Goal: Find contact information: Find contact information

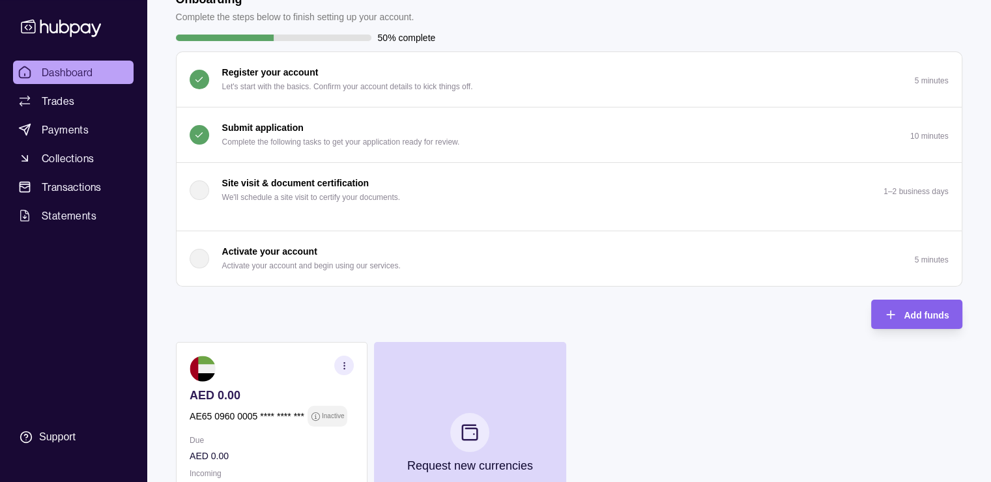
scroll to position [73, 0]
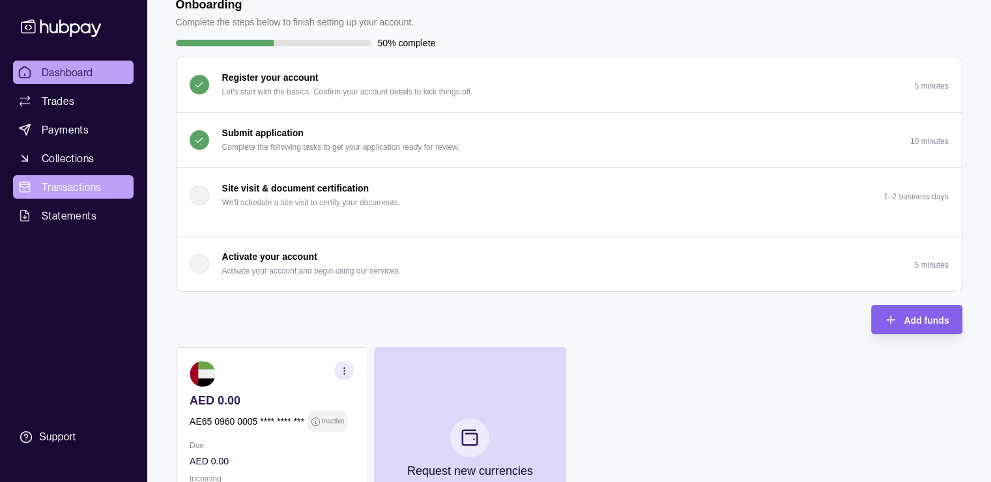
click at [70, 190] on span "Transactions" at bounding box center [72, 187] width 60 height 16
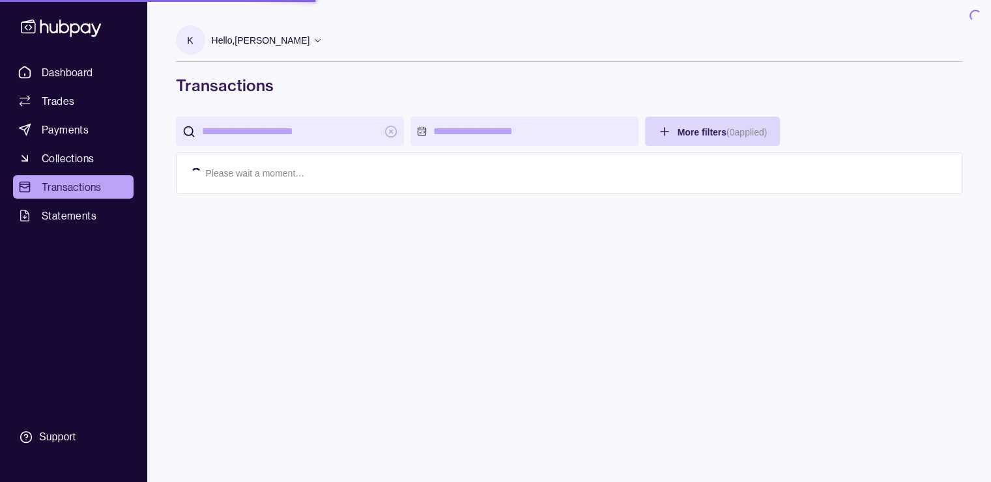
click at [67, 216] on span "Statements" at bounding box center [69, 216] width 55 height 16
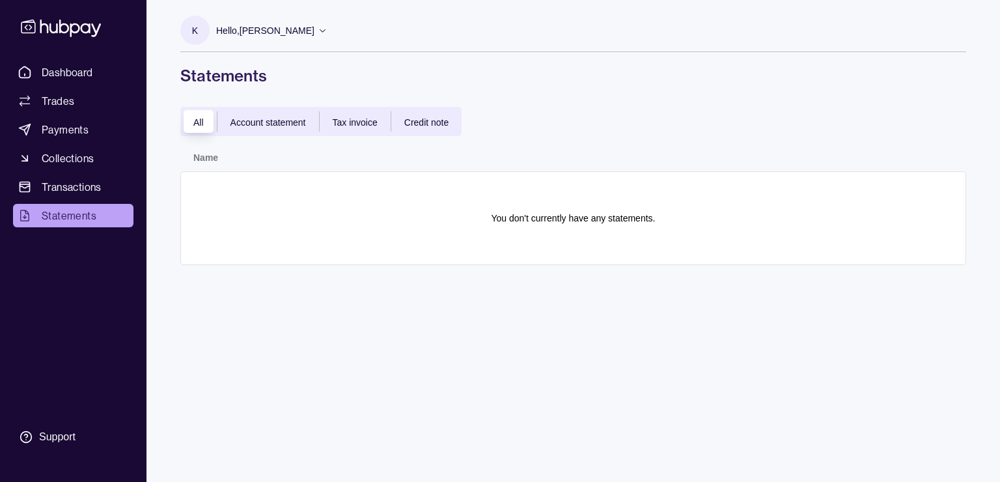
click at [51, 414] on div "Dashboard Trades Payments Collections Transactions Statements Support" at bounding box center [73, 256] width 131 height 390
click at [34, 430] on section "Support" at bounding box center [73, 436] width 120 height 27
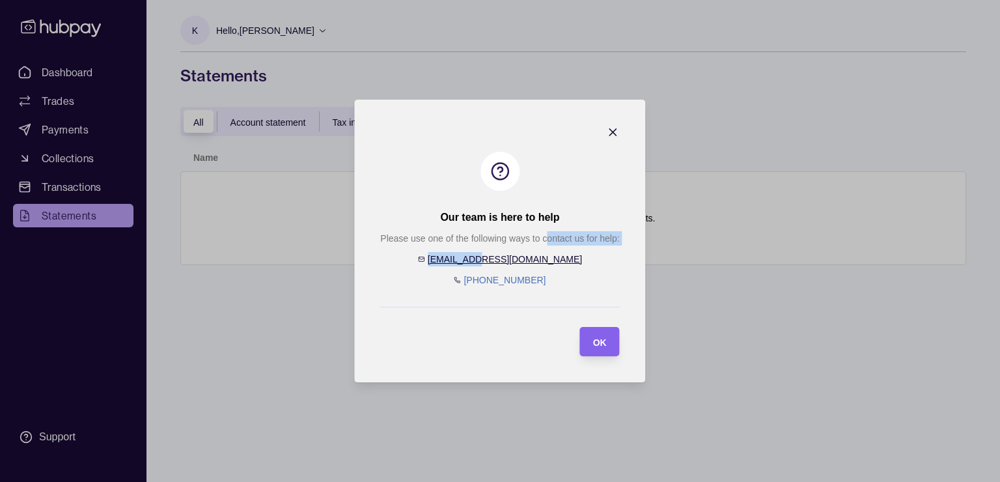
drag, startPoint x: 550, startPoint y: 255, endPoint x: 521, endPoint y: 267, distance: 31.2
click at [521, 267] on div "Please use one of the following ways to contact us for help: [EMAIL_ADDRESS][DO…" at bounding box center [499, 259] width 239 height 56
click at [567, 253] on div "Please use one of the following ways to contact us for help: [EMAIL_ADDRESS][DO…" at bounding box center [499, 259] width 239 height 56
drag, startPoint x: 550, startPoint y: 259, endPoint x: 469, endPoint y: 257, distance: 80.8
click at [469, 257] on div "Please use one of the following ways to contact us for help: [EMAIL_ADDRESS][DO…" at bounding box center [499, 259] width 239 height 56
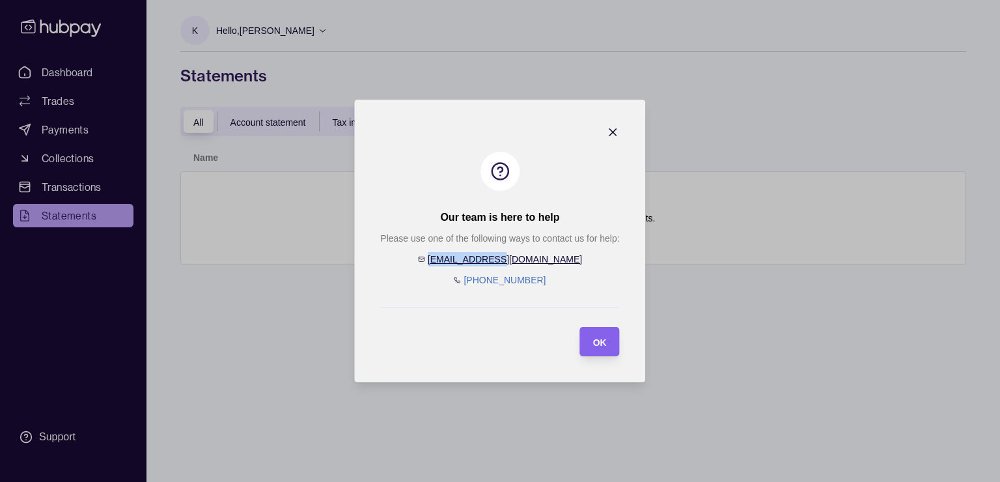
copy link "[EMAIL_ADDRESS][DOMAIN_NAME]"
click at [617, 141] on div at bounding box center [613, 134] width 13 height 17
click at [615, 134] on icon "button" at bounding box center [613, 132] width 7 height 7
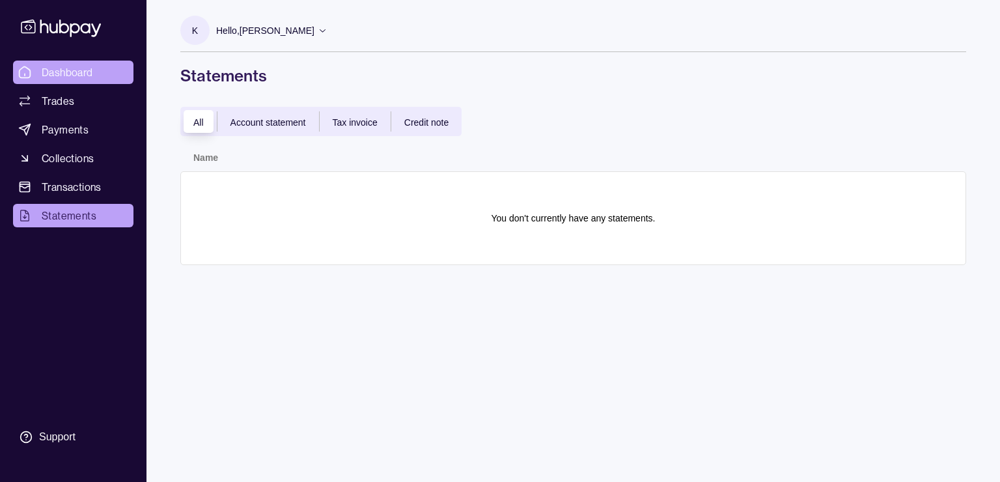
click at [70, 77] on span "Dashboard" at bounding box center [67, 72] width 51 height 16
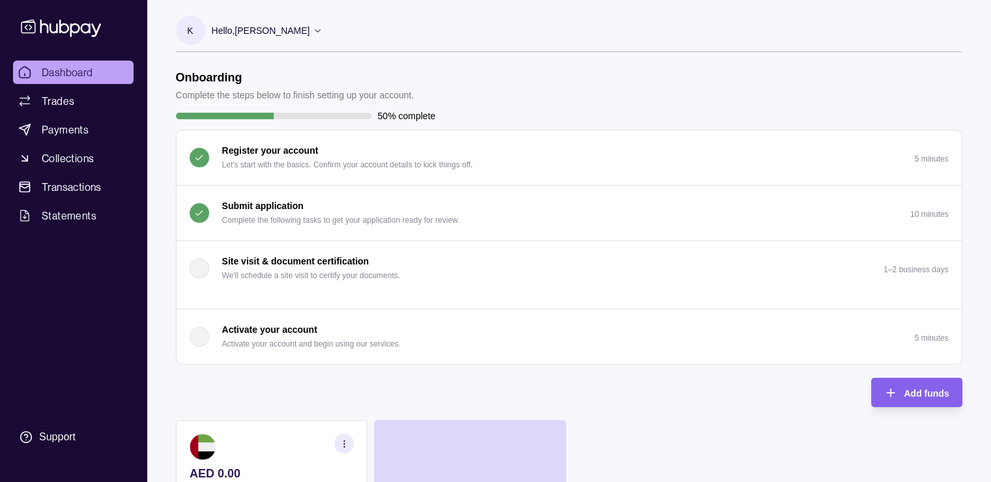
click at [313, 29] on icon at bounding box center [318, 30] width 10 height 10
